Goal: Task Accomplishment & Management: Manage account settings

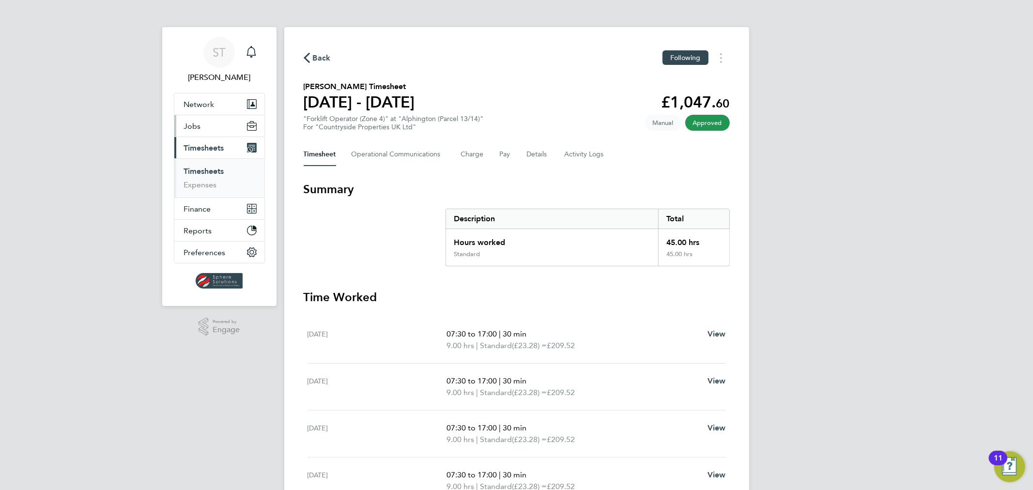
click at [199, 123] on span "Jobs" at bounding box center [192, 126] width 17 height 9
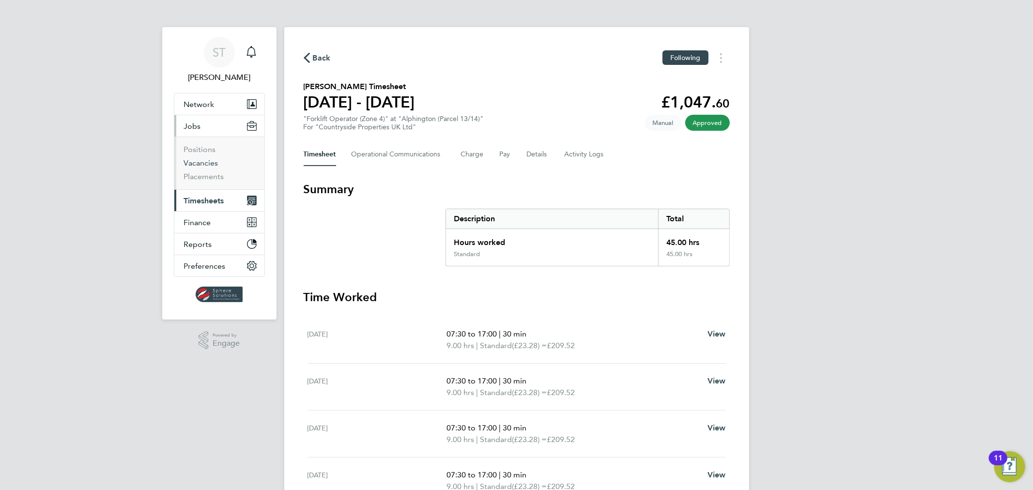
click at [200, 165] on link "Vacancies" at bounding box center [201, 162] width 34 height 9
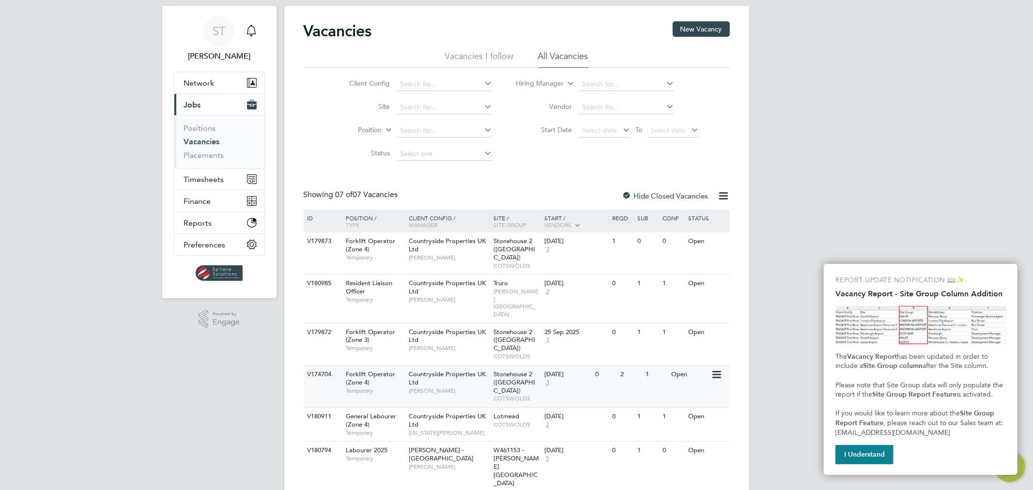
scroll to position [46, 0]
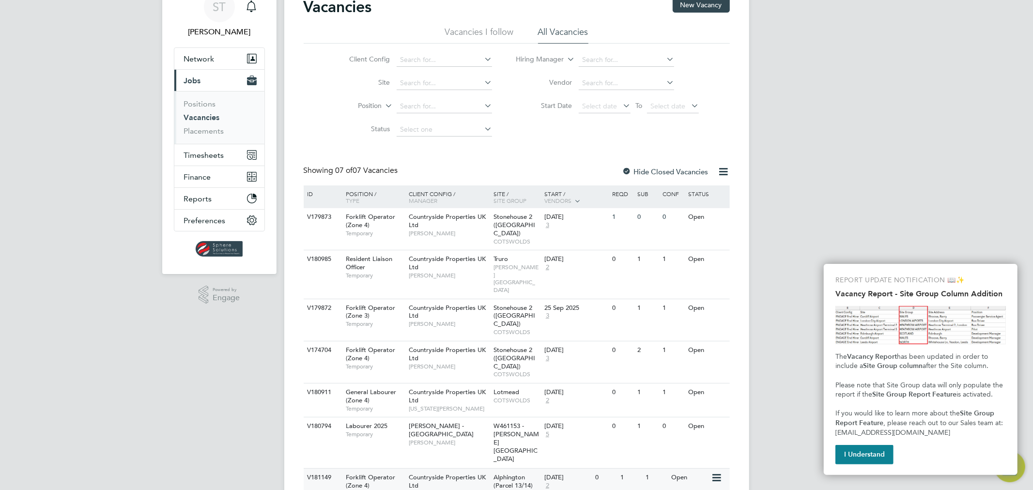
click at [524, 489] on span "DEVON SOUTH-WEST" at bounding box center [516, 497] width 46 height 15
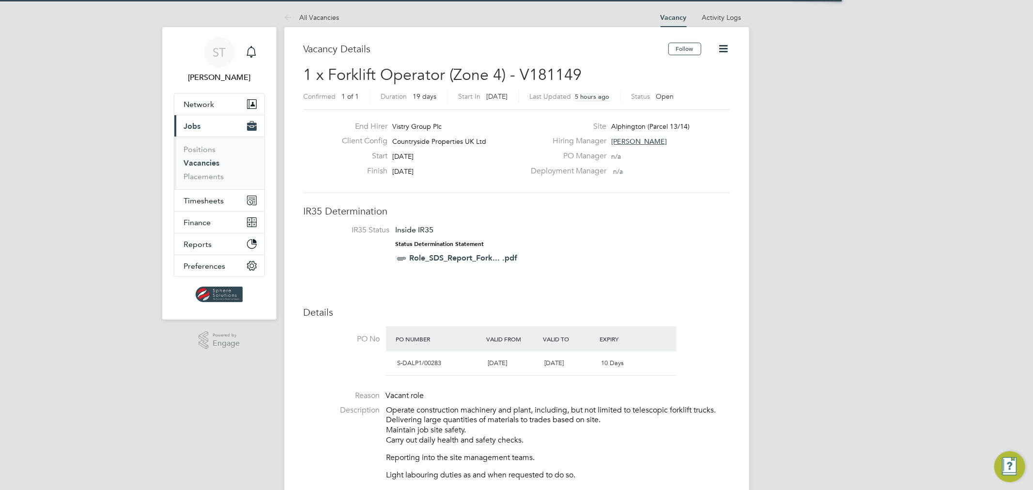
click at [725, 46] on icon at bounding box center [723, 49] width 12 height 12
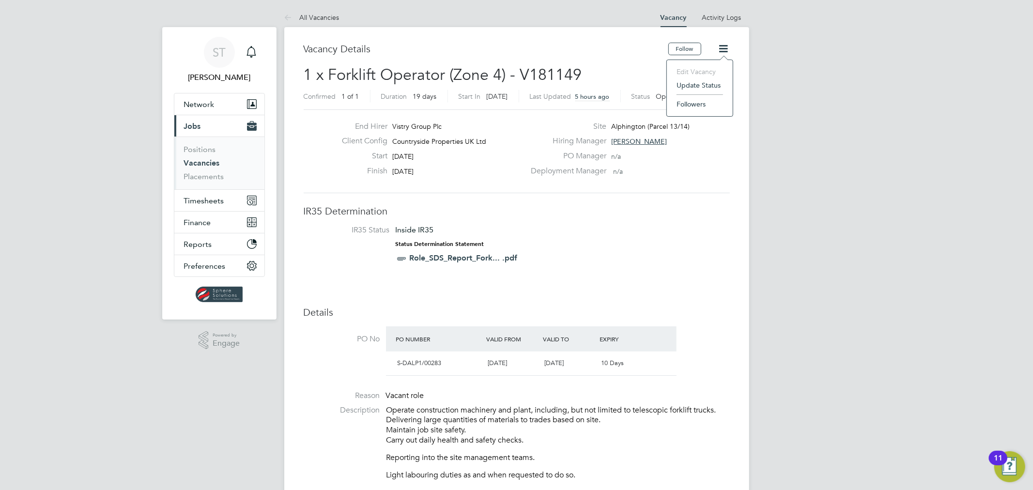
click at [698, 87] on li "Update Status" at bounding box center [699, 85] width 56 height 14
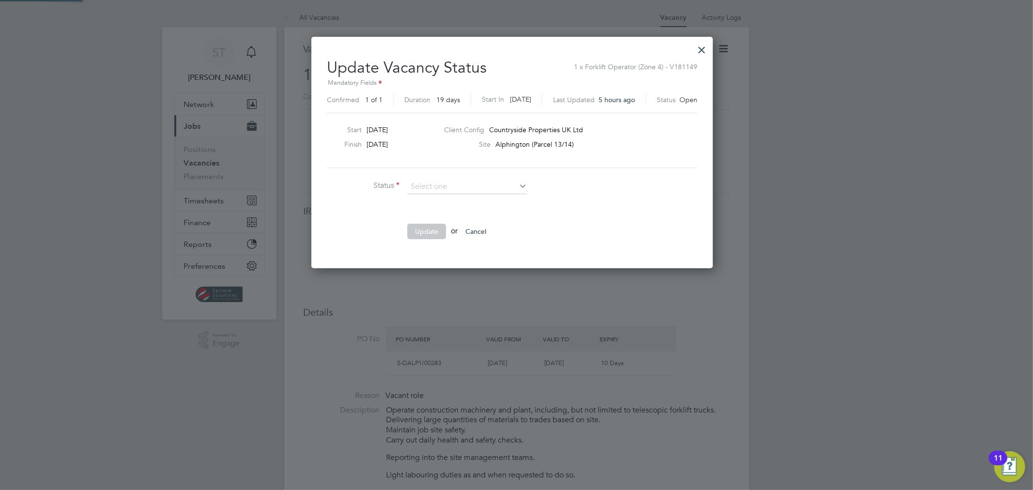
scroll to position [230, 410]
click at [461, 215] on li "Closed" at bounding box center [467, 212] width 121 height 13
type input "Closed"
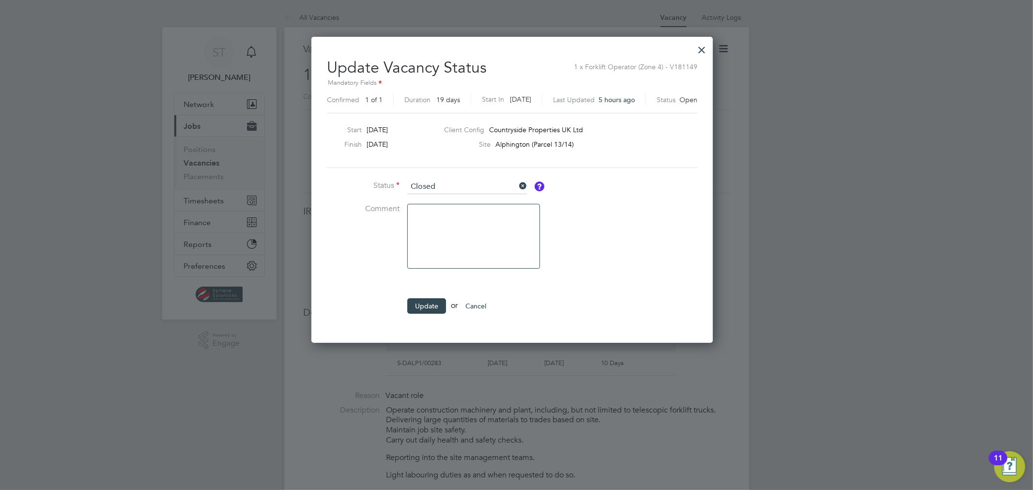
scroll to position [306, 410]
click at [426, 307] on button "Update" at bounding box center [426, 305] width 39 height 15
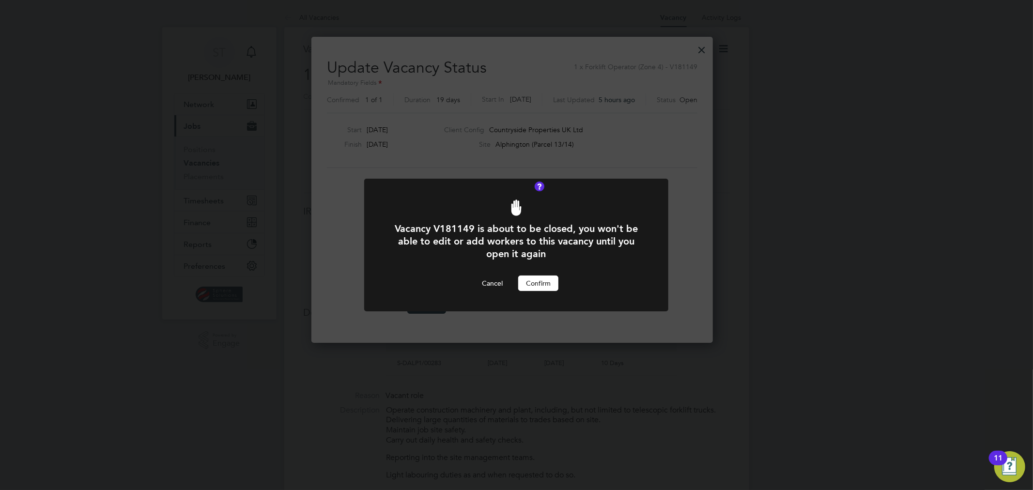
click at [545, 284] on button "Confirm" at bounding box center [538, 282] width 40 height 15
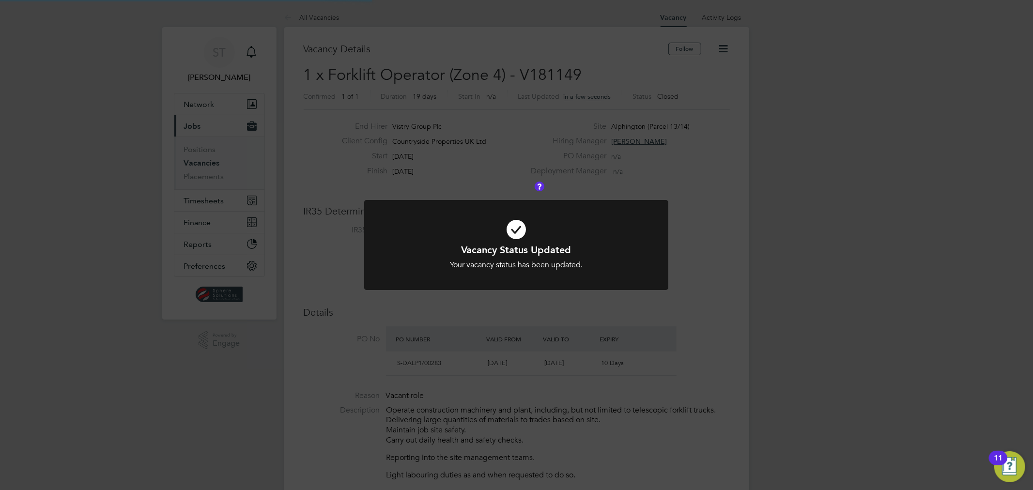
scroll to position [28, 68]
click at [710, 175] on div "Vacancy Status Updated Your vacancy status has been updated. Cancel Okay" at bounding box center [516, 245] width 1033 height 490
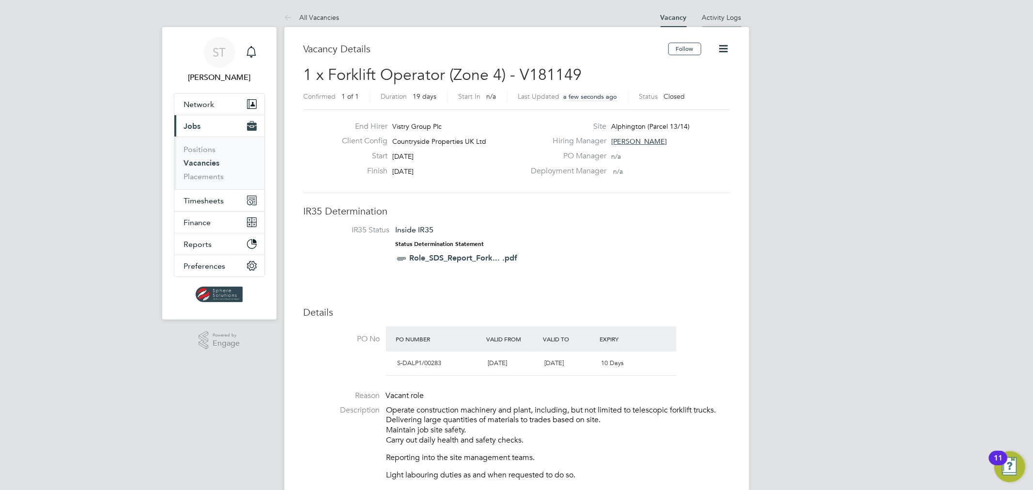
click at [729, 20] on link "Activity Logs" at bounding box center [721, 17] width 39 height 9
